Goal: Task Accomplishment & Management: Complete application form

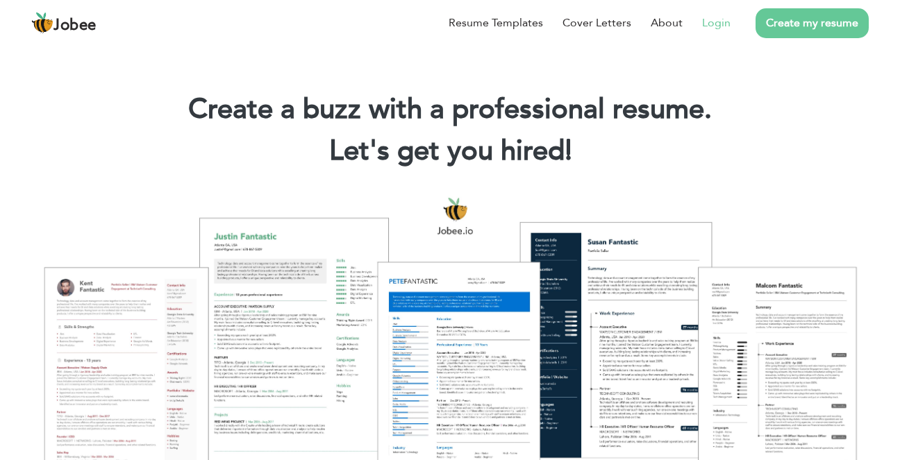
click at [712, 26] on link "Login" at bounding box center [716, 23] width 28 height 17
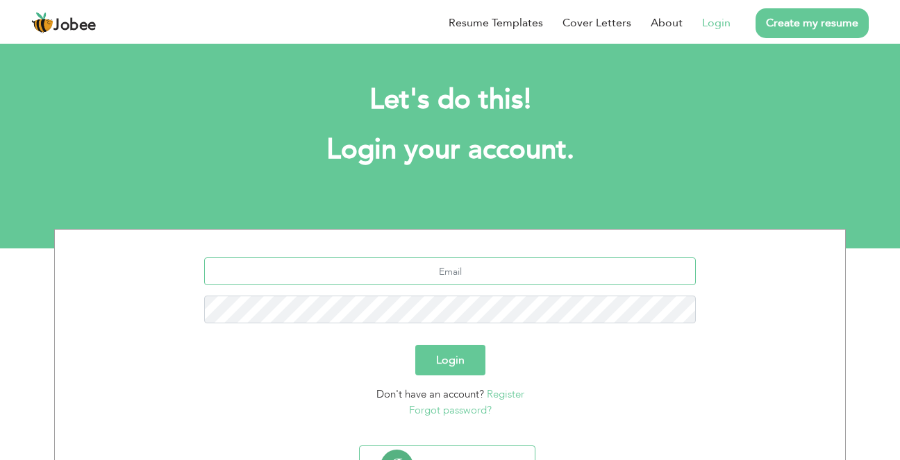
click at [412, 280] on input "text" at bounding box center [450, 272] width 492 height 28
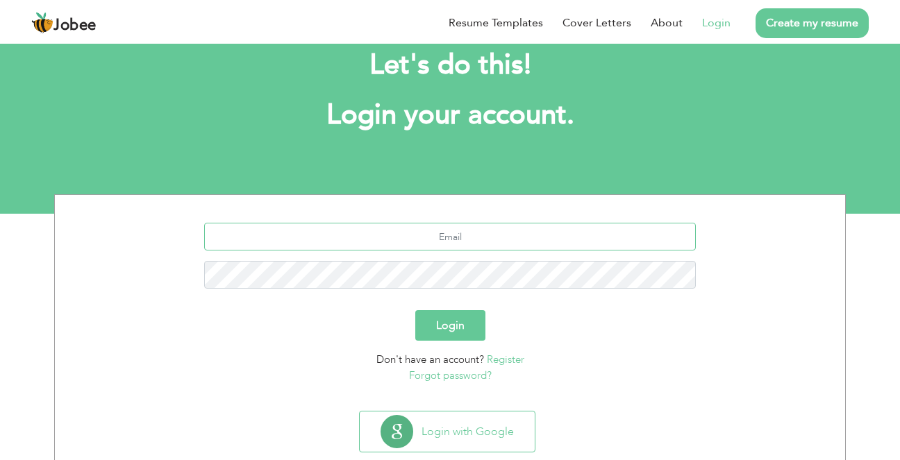
scroll to position [67, 0]
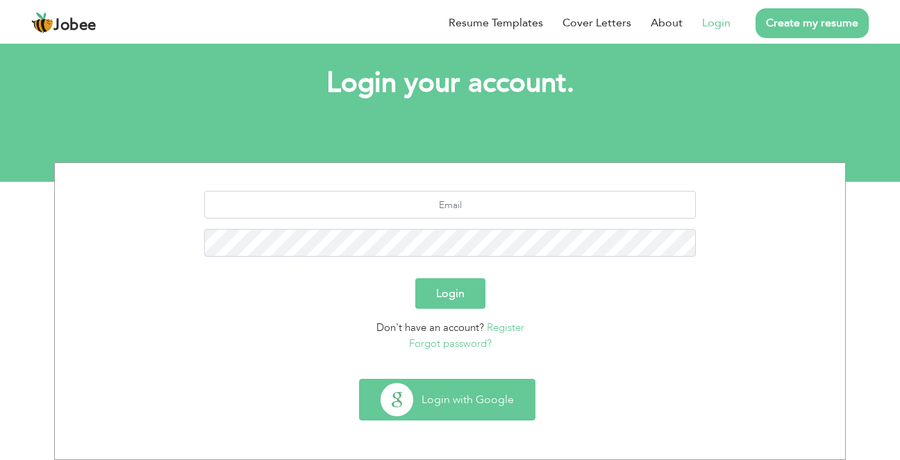
click at [433, 408] on button "Login with Google" at bounding box center [447, 400] width 175 height 40
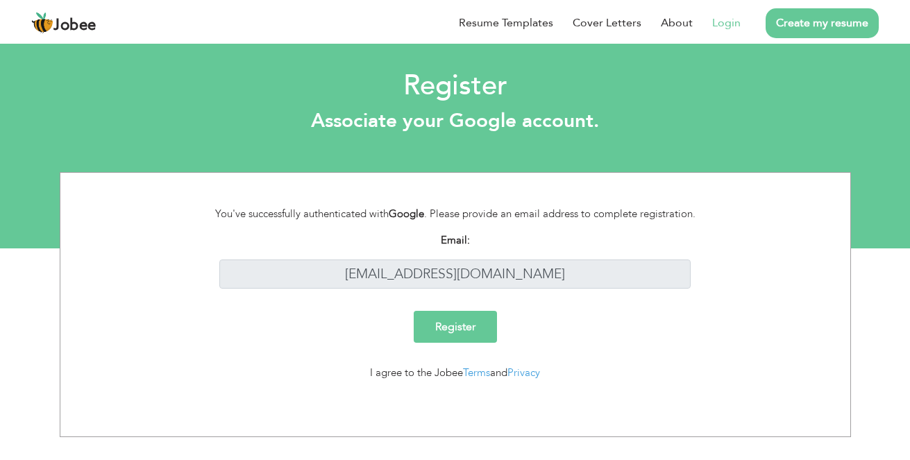
click at [460, 331] on input "Register" at bounding box center [455, 327] width 83 height 32
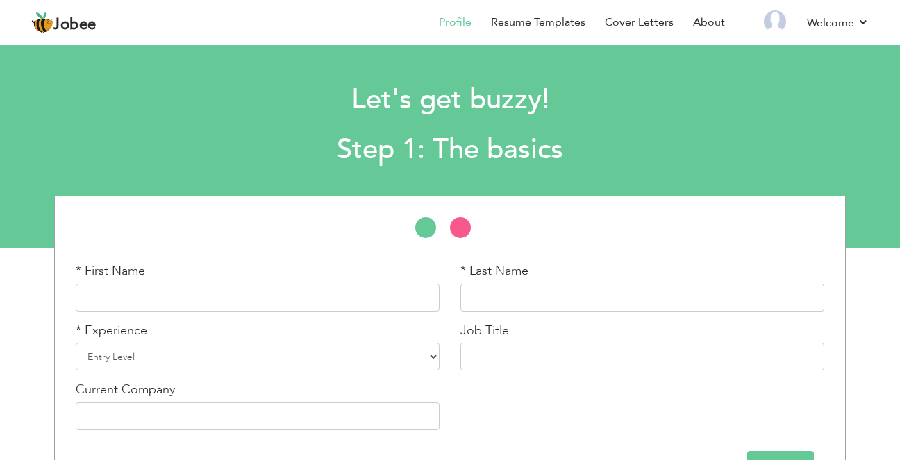
click at [532, 334] on div "Job Title" at bounding box center [642, 346] width 364 height 49
click at [417, 308] on input "text" at bounding box center [258, 298] width 364 height 28
type input "Musharraf"
type input "Khan"
click at [76, 343] on select "Entry Level Less than 1 Year 1 Year 2 Years 3 Years 4 Years 5 Years 6 Years 7 Y…" at bounding box center [258, 357] width 364 height 28
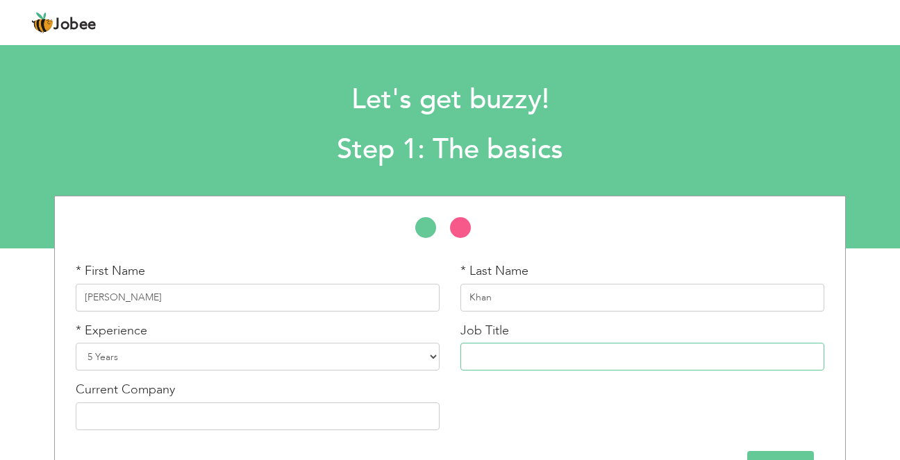
scroll to position [44, 0]
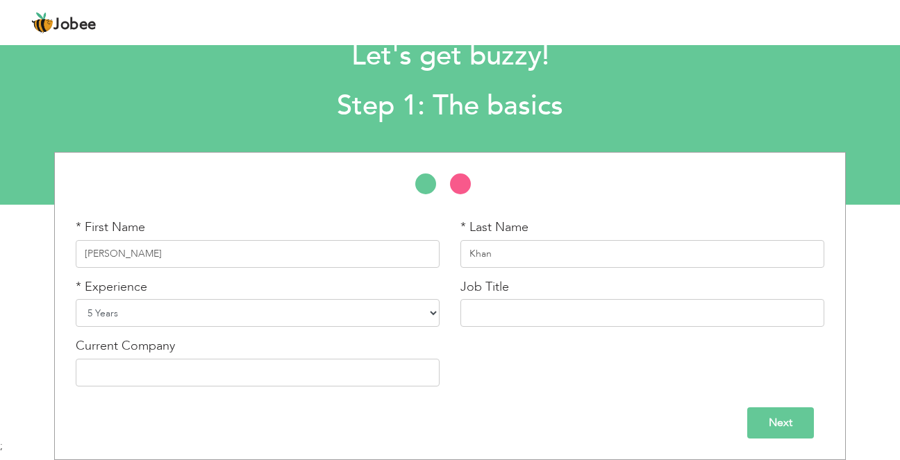
click at [185, 307] on select "Entry Level Less than 1 Year 1 Year 2 Years 3 Years 4 Years 5 Years 6 Years 7 Y…" at bounding box center [258, 313] width 364 height 28
click at [76, 299] on select "Entry Level Less than 1 Year 1 Year 2 Years 3 Years 4 Years 5 Years 6 Years 7 Y…" at bounding box center [258, 313] width 364 height 28
click at [285, 366] on input "text" at bounding box center [258, 373] width 364 height 28
click at [208, 310] on select "Entry Level Less than 1 Year 1 Year 2 Years 3 Years 4 Years 5 Years 6 Years 7 Y…" at bounding box center [258, 313] width 364 height 28
click at [76, 299] on select "Entry Level Less than 1 Year 1 Year 2 Years 3 Years 4 Years 5 Years 6 Years 7 Y…" at bounding box center [258, 313] width 364 height 28
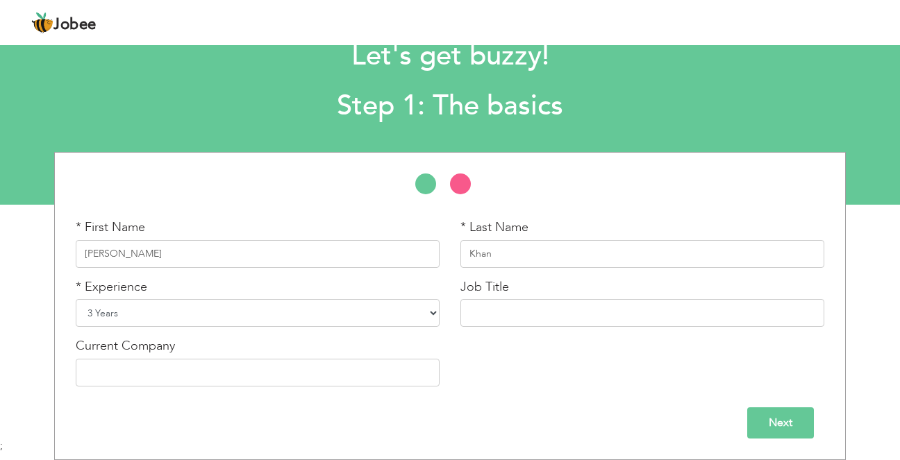
drag, startPoint x: 117, startPoint y: 324, endPoint x: 127, endPoint y: 300, distance: 25.5
click at [117, 324] on select "Entry Level Less than 1 Year 1 Year 2 Years 3 Years 4 Years 5 Years 6 Years 7 Y…" at bounding box center [258, 313] width 364 height 28
select select "3"
click at [76, 299] on select "Entry Level Less than 1 Year 1 Year 2 Years 3 Years 4 Years 5 Years 6 Years 7 Y…" at bounding box center [258, 313] width 364 height 28
click at [132, 369] on input "text" at bounding box center [258, 373] width 364 height 28
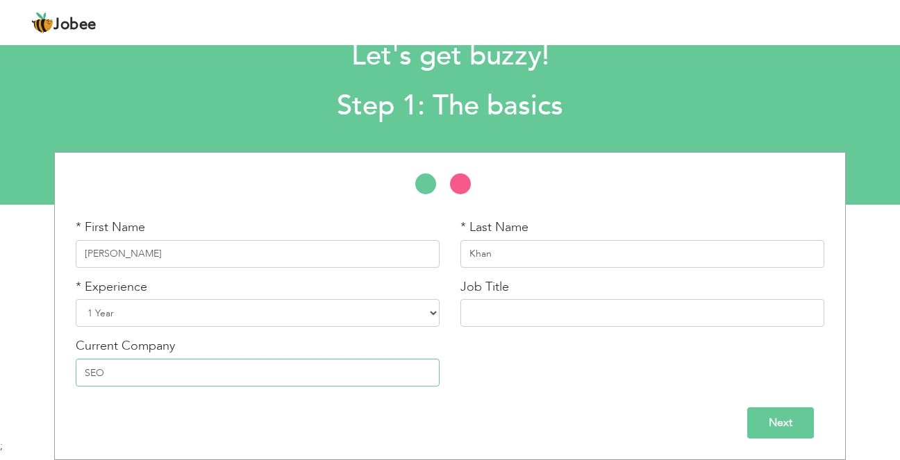
type input "SEO"
type input "T"
type input "SEO Trainer"
type input "SEO Online Course"
click at [778, 424] on input "Next" at bounding box center [780, 423] width 67 height 31
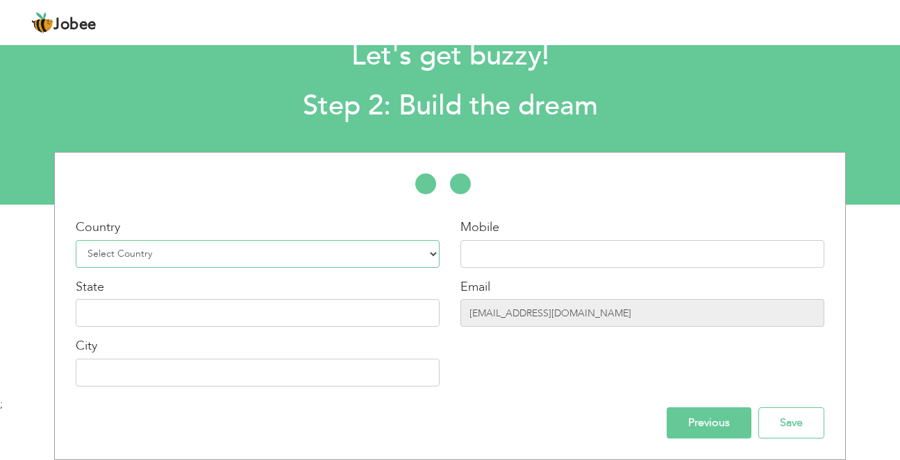
click at [200, 255] on select "Select Country Afghanistan Albania Algeria American Samoa Andorra Angola Anguil…" at bounding box center [258, 254] width 364 height 28
select select "166"
click at [76, 240] on select "Select Country Afghanistan Albania Algeria American Samoa Andorra Angola Anguil…" at bounding box center [258, 254] width 364 height 28
click at [655, 260] on input "text" at bounding box center [642, 254] width 364 height 28
type input "+92-3133881963"
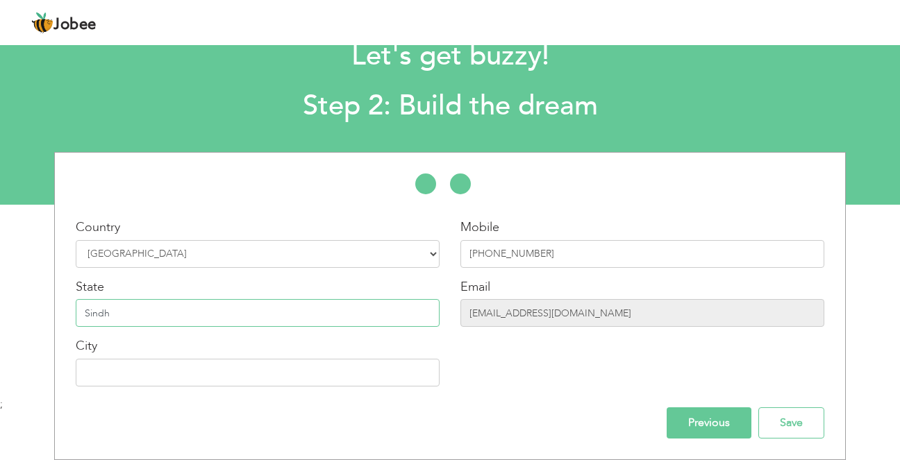
type input "Sindh"
type input "Hyderabad"
click at [531, 319] on input "akrehman74@gmail.com" at bounding box center [642, 313] width 364 height 28
drag, startPoint x: 580, startPoint y: 317, endPoint x: 454, endPoint y: 315, distance: 126.4
click at [454, 315] on div "Mobile +92-3133881963 Email akrehman74@gmail.com" at bounding box center [642, 308] width 385 height 178
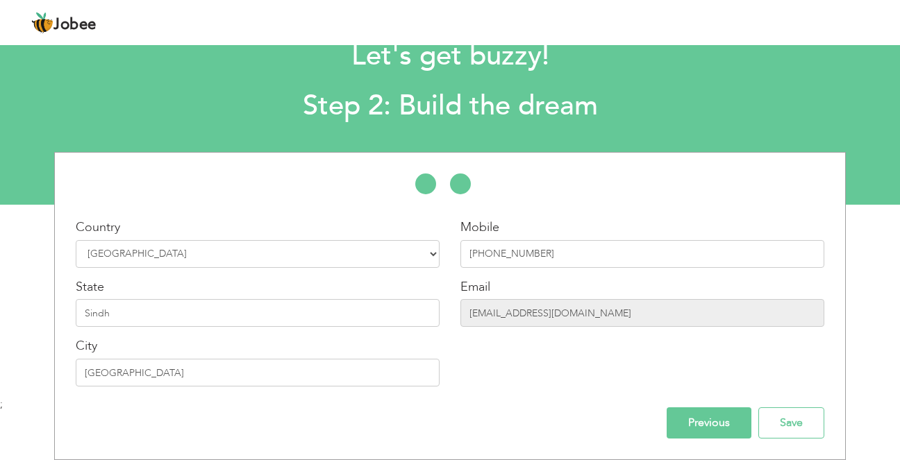
drag, startPoint x: 454, startPoint y: 315, endPoint x: 564, endPoint y: 339, distance: 112.9
click at [564, 339] on div "Mobile +92-3133881963 Email akrehman74@gmail.com" at bounding box center [642, 308] width 385 height 178
drag, startPoint x: 575, startPoint y: 308, endPoint x: 445, endPoint y: 299, distance: 130.8
click at [445, 299] on div "Country Select Country Afghanistan Albania Algeria American Samoa Andorra Angol…" at bounding box center [450, 308] width 790 height 178
drag, startPoint x: 445, startPoint y: 299, endPoint x: 526, endPoint y: 278, distance: 83.2
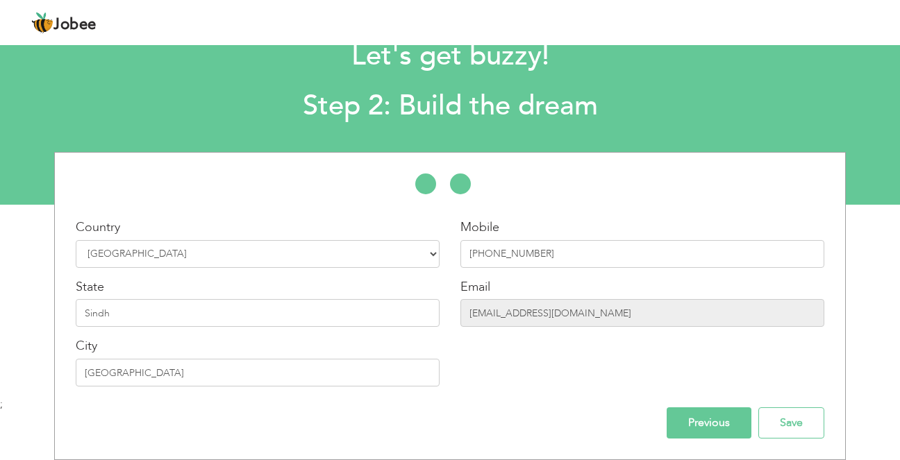
click at [526, 278] on div "Email akrehman74@gmail.com" at bounding box center [642, 302] width 364 height 49
click at [807, 430] on input "Save" at bounding box center [791, 423] width 66 height 31
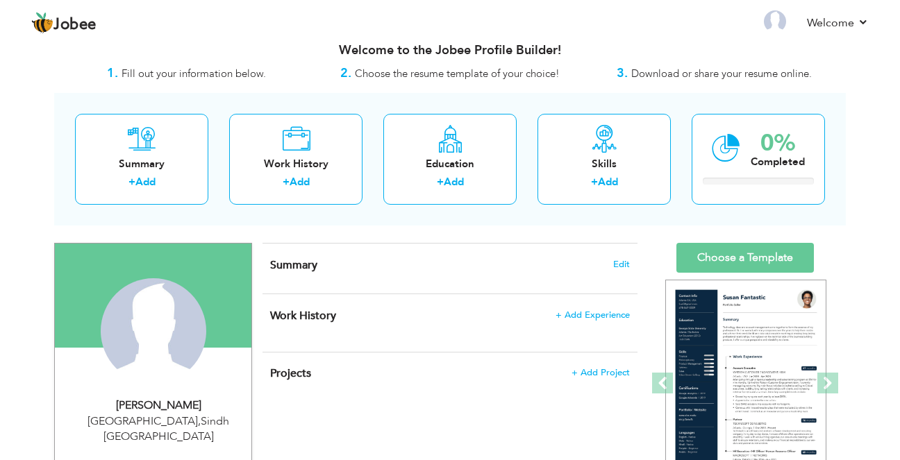
scroll to position [88, 0]
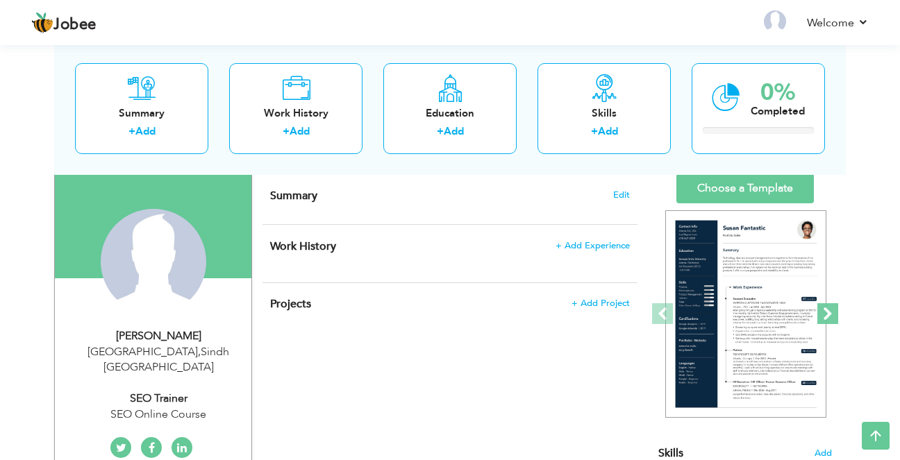
click at [830, 317] on span at bounding box center [827, 313] width 21 height 21
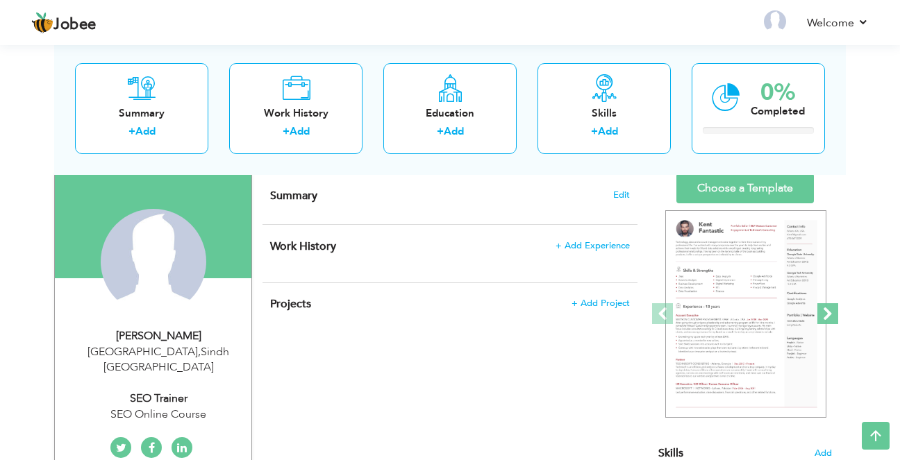
click at [830, 317] on span at bounding box center [827, 313] width 21 height 21
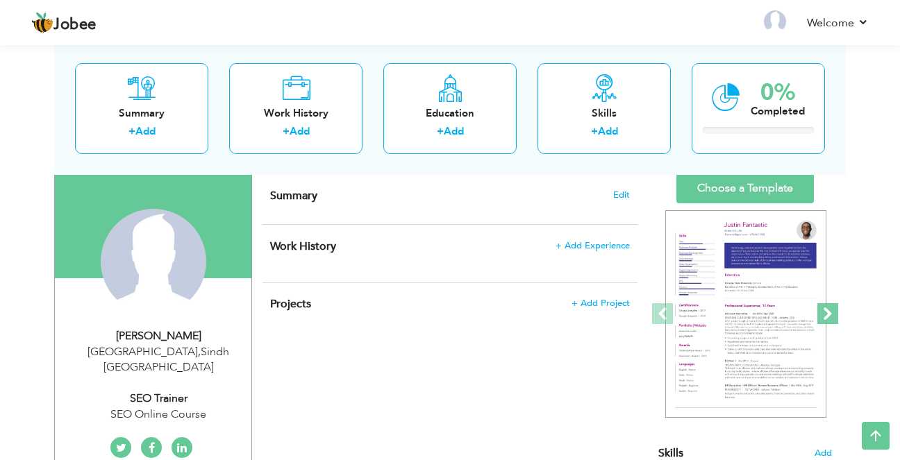
click at [830, 317] on span at bounding box center [827, 313] width 21 height 21
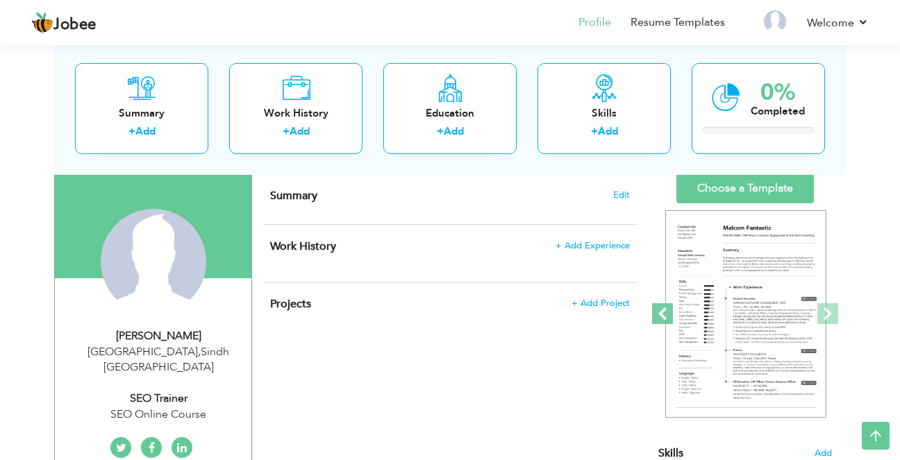
click at [664, 314] on span at bounding box center [662, 313] width 21 height 21
click at [825, 314] on span at bounding box center [827, 313] width 21 height 21
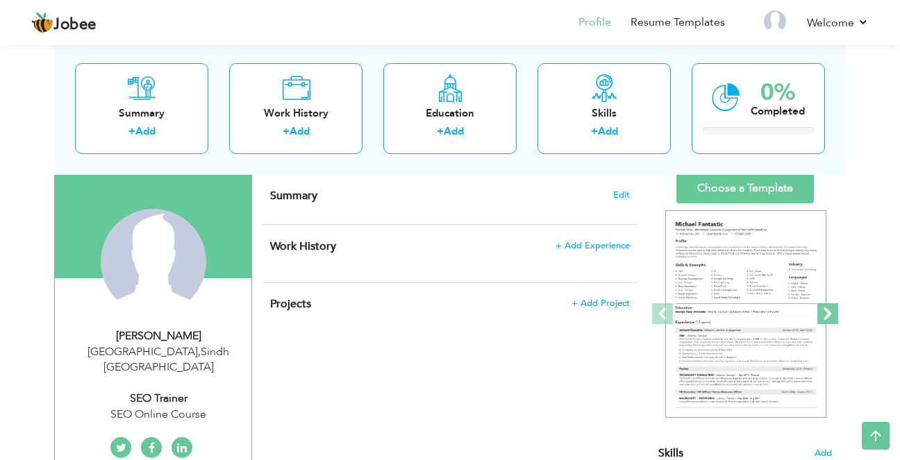
click at [826, 314] on span at bounding box center [827, 313] width 21 height 21
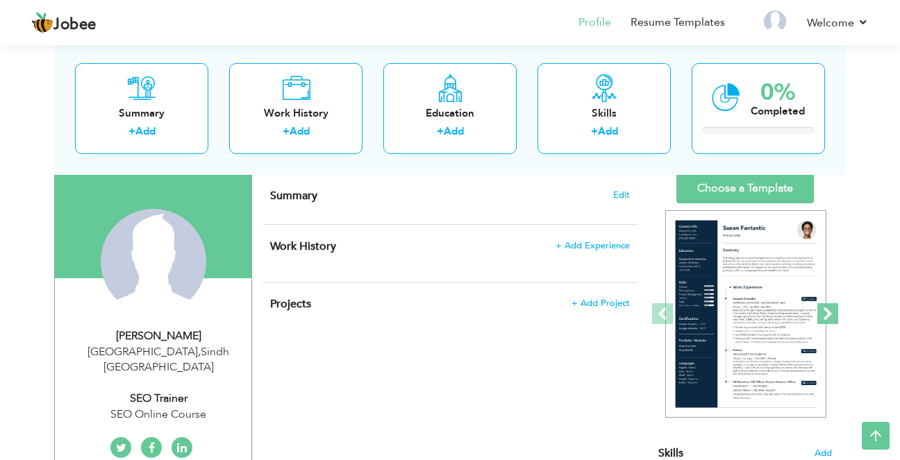
click at [826, 314] on span at bounding box center [827, 313] width 21 height 21
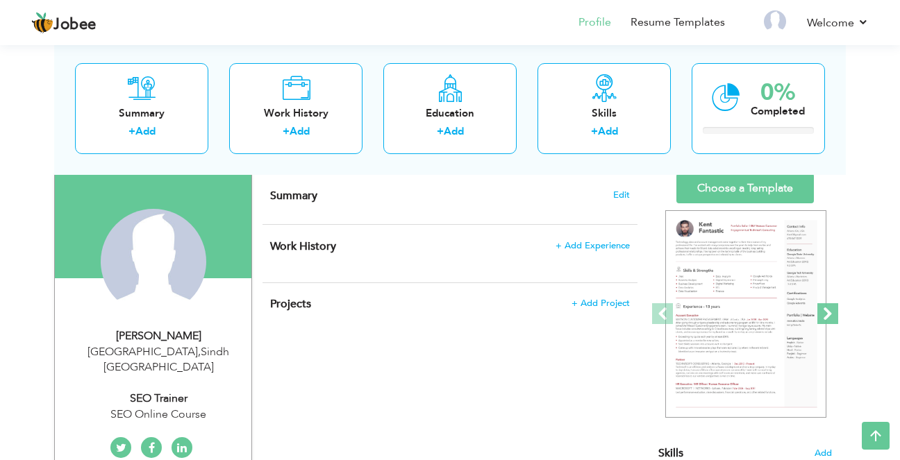
click at [826, 314] on span at bounding box center [827, 313] width 21 height 21
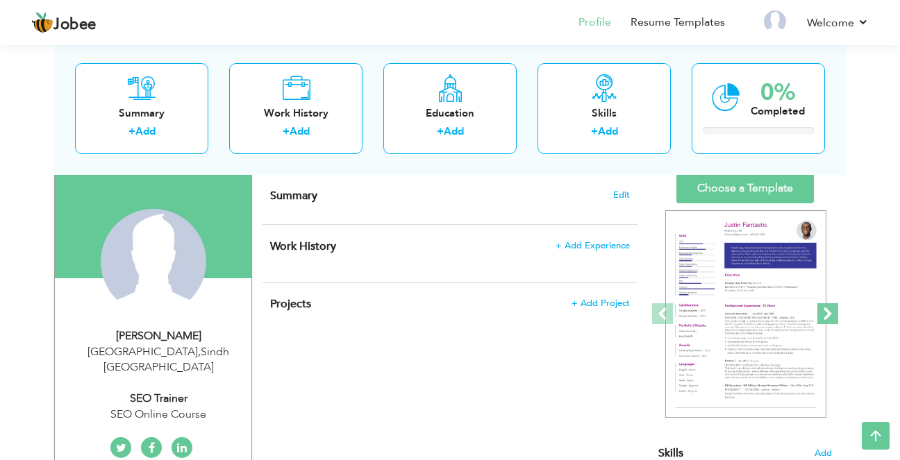
click at [826, 314] on span at bounding box center [827, 313] width 21 height 21
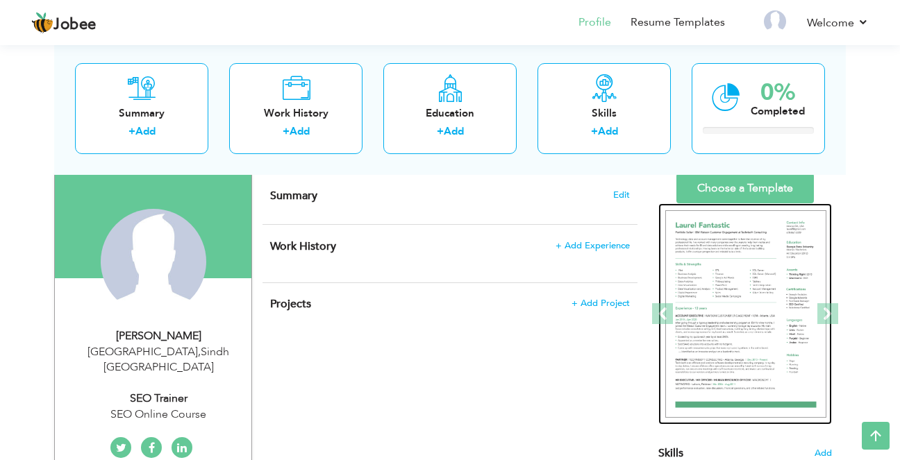
click at [784, 308] on img at bounding box center [745, 314] width 161 height 208
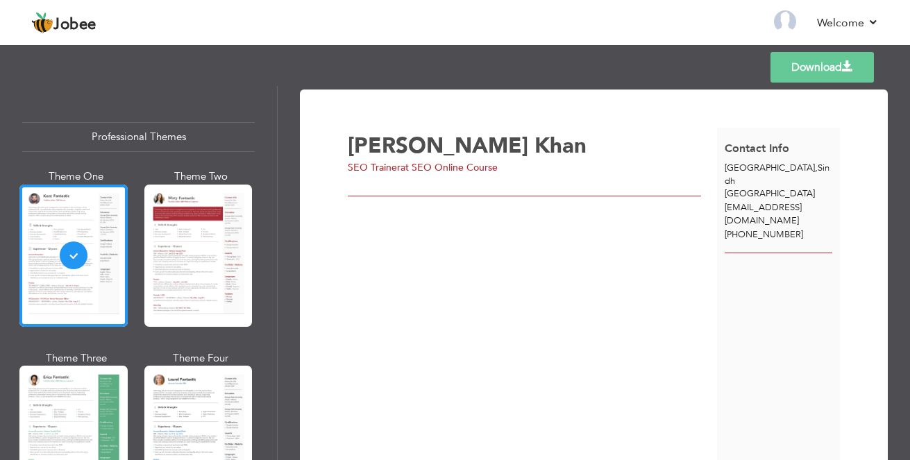
click at [753, 201] on span "akrehman74@gmail.com" at bounding box center [763, 214] width 77 height 26
click at [78, 221] on div at bounding box center [73, 256] width 108 height 142
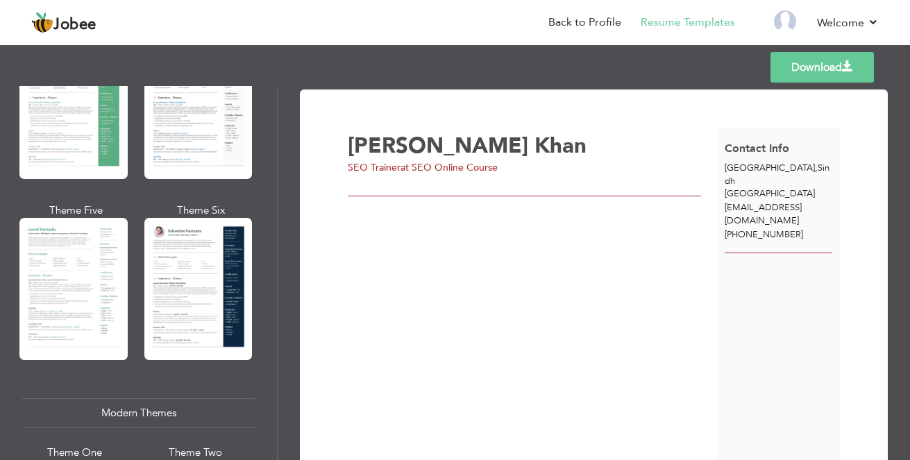
scroll to position [347, 0]
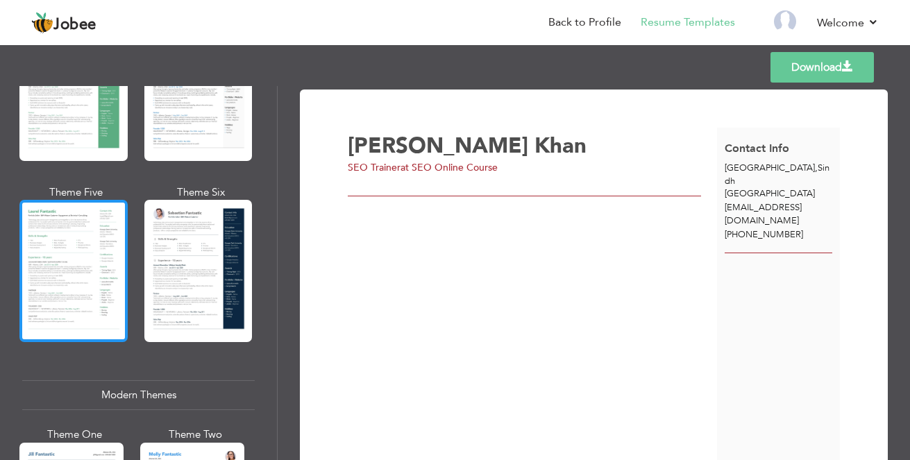
click at [60, 263] on div at bounding box center [73, 271] width 108 height 142
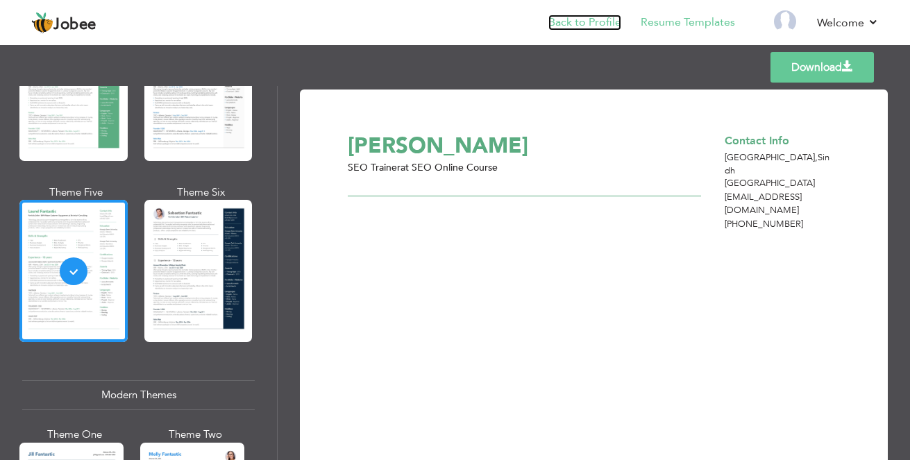
click at [590, 26] on link "Back to Profile" at bounding box center [584, 23] width 73 height 16
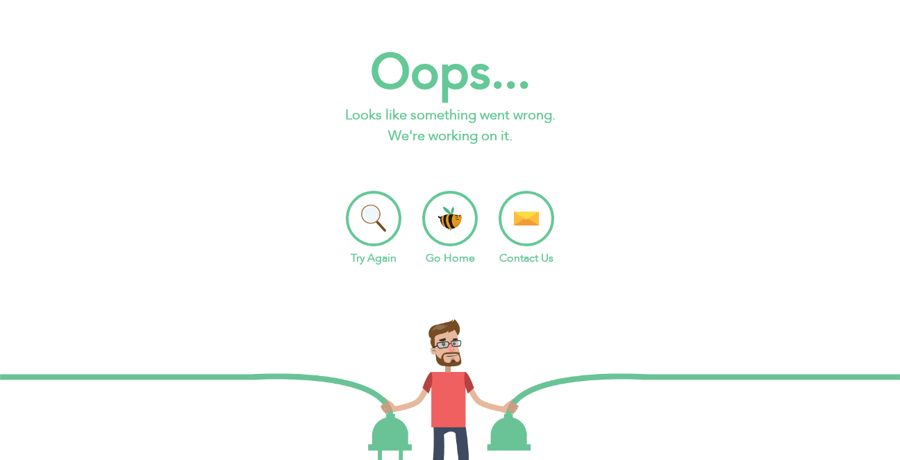
click at [455, 229] on li "Go Home" at bounding box center [450, 229] width 56 height 76
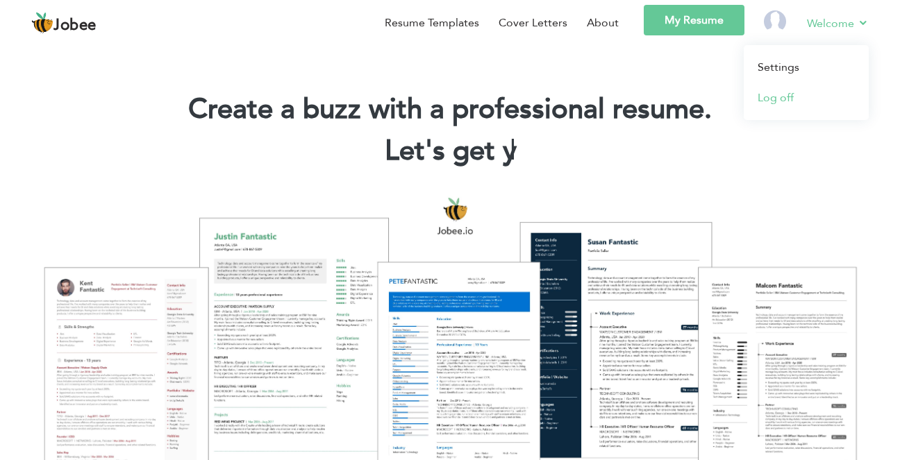
click at [791, 102] on link "Log off" at bounding box center [805, 98] width 125 height 31
